Goal: Connect with others: Establish contact or relationships with other users

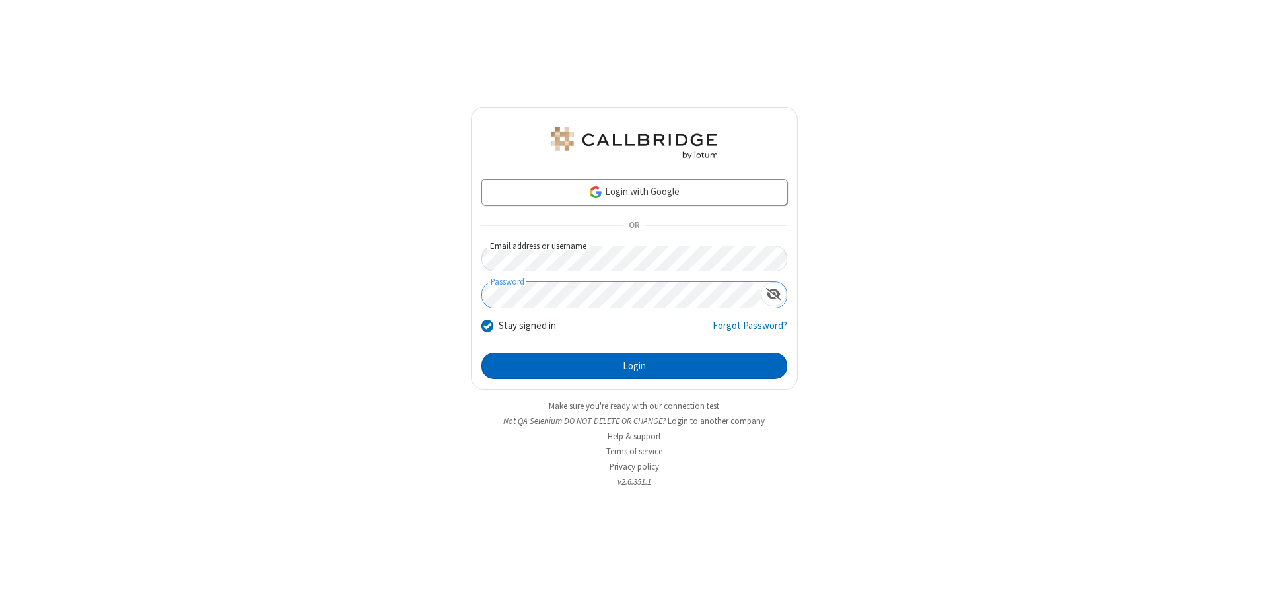
click at [634, 366] on button "Login" at bounding box center [634, 366] width 306 height 26
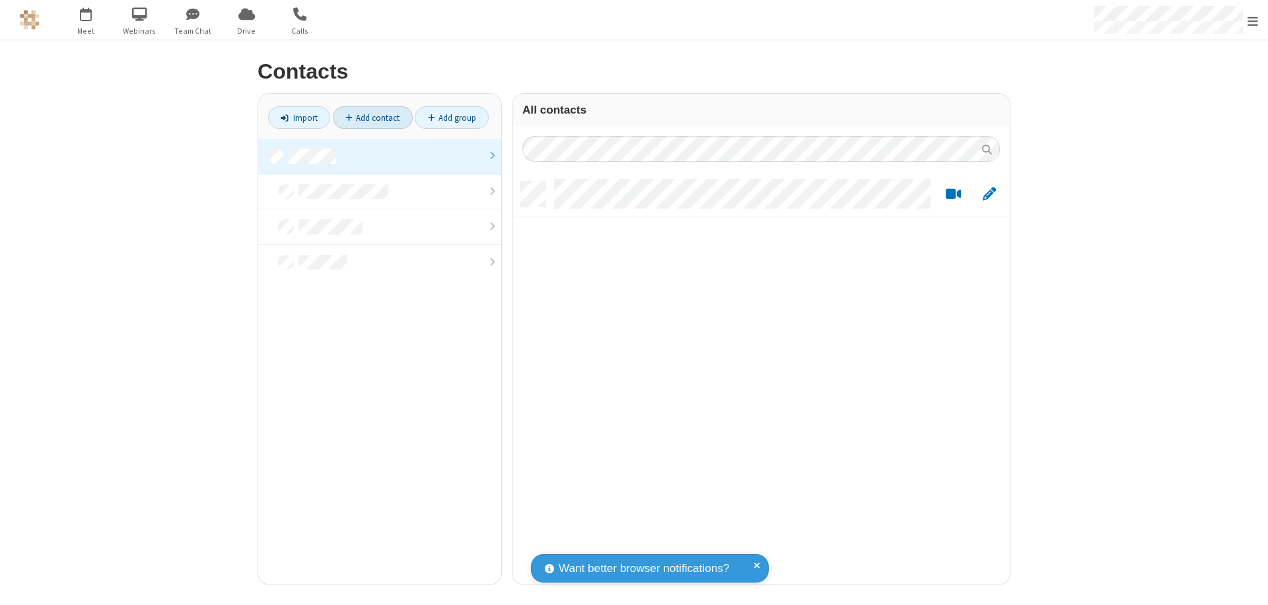
click at [372, 118] on link "Add contact" at bounding box center [373, 117] width 80 height 22
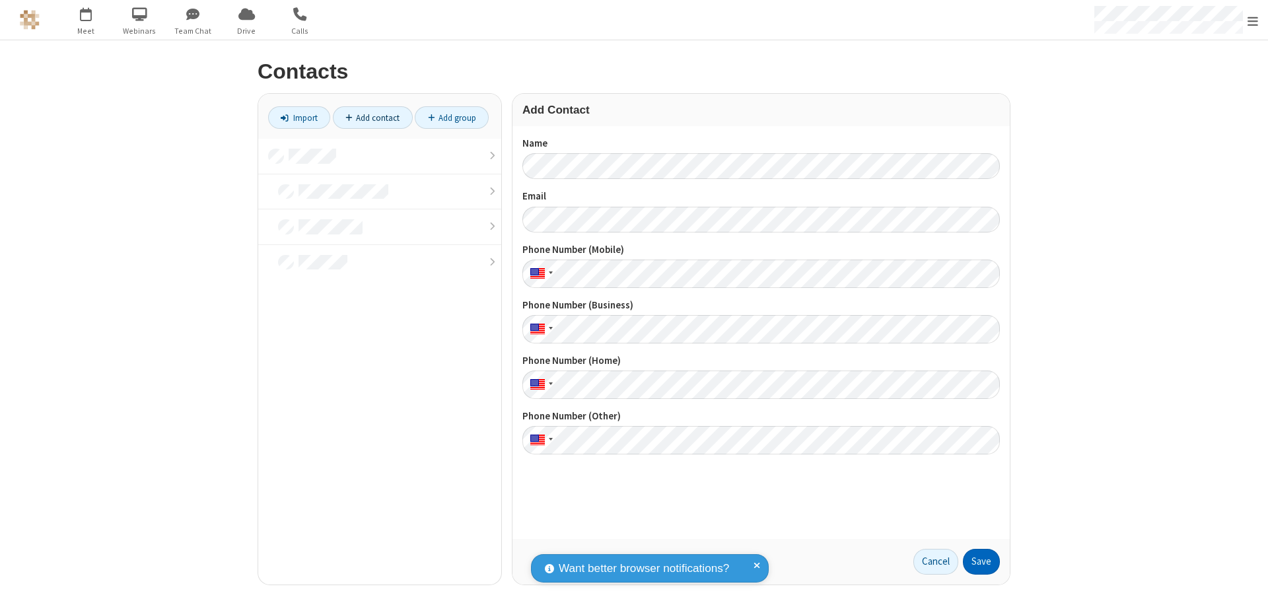
click at [981, 561] on button "Save" at bounding box center [981, 562] width 37 height 26
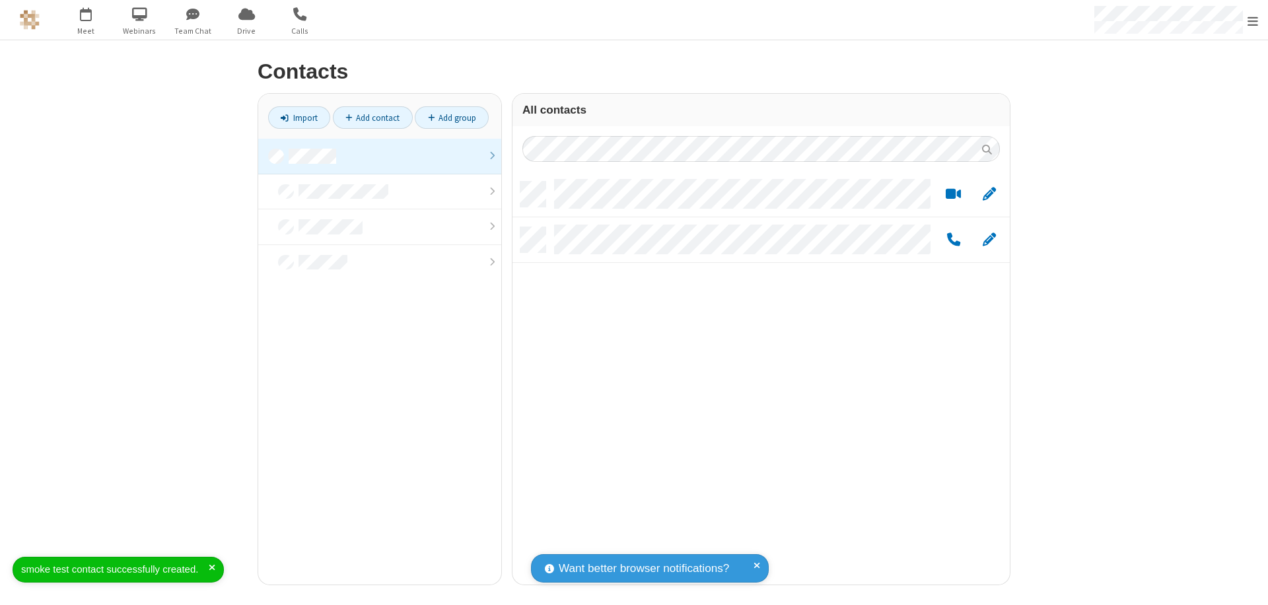
scroll to position [403, 487]
click at [372, 118] on link "Add contact" at bounding box center [373, 117] width 80 height 22
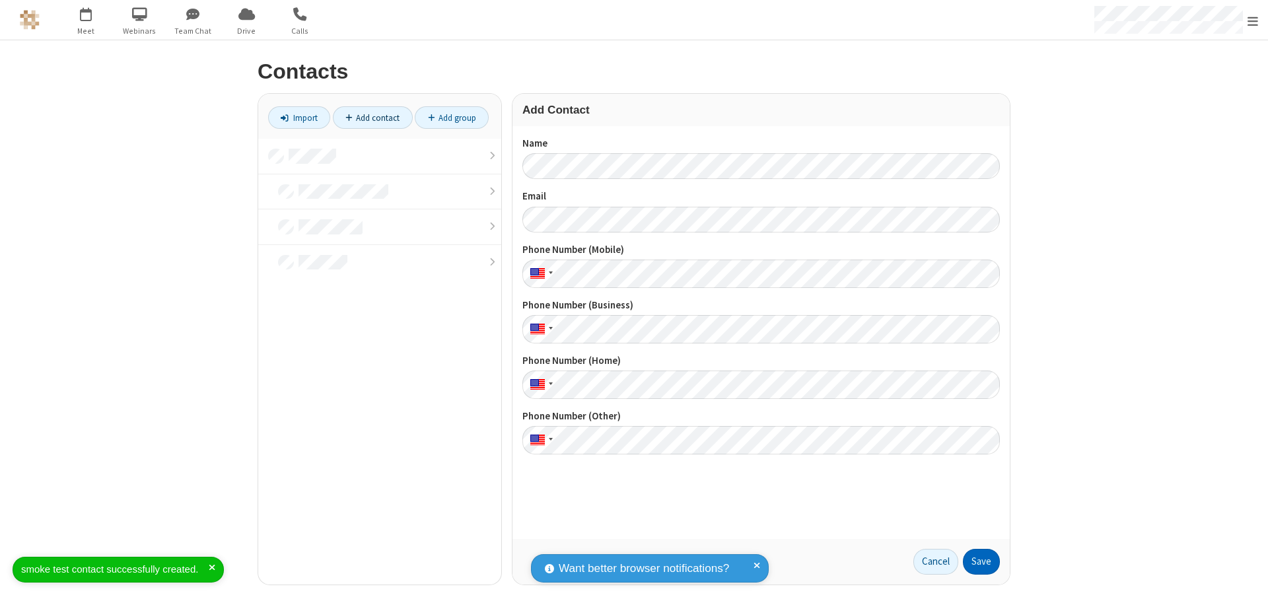
click at [981, 561] on button "Save" at bounding box center [981, 562] width 37 height 26
